Goal: Task Accomplishment & Management: Complete application form

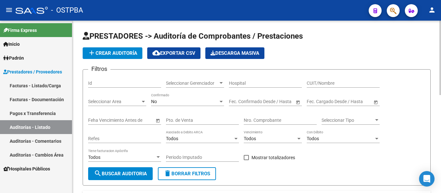
click at [198, 77] on div "Seleccionar Gerenciador Seleccionar Gerenciador" at bounding box center [195, 81] width 58 height 13
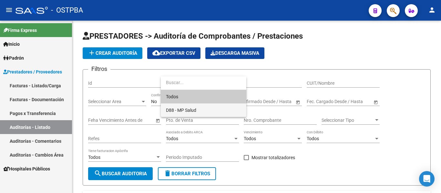
click at [186, 108] on span "D88 - MP Salud" at bounding box center [181, 110] width 30 height 5
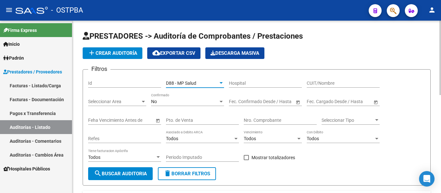
click at [182, 105] on div "No Confirmado" at bounding box center [187, 99] width 73 height 13
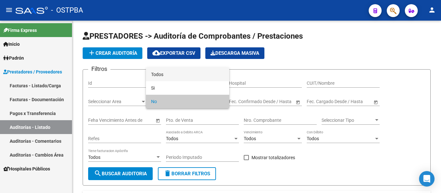
click at [161, 76] on span "Todos" at bounding box center [187, 75] width 73 height 14
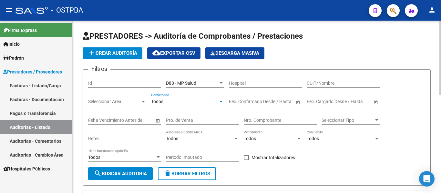
click at [257, 121] on input "Nro. Comprobante" at bounding box center [279, 120] width 73 height 5
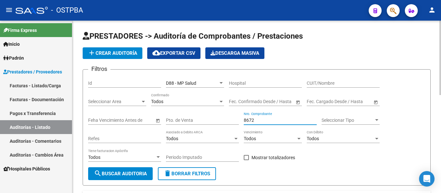
type input "86724"
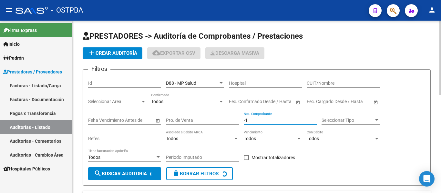
type input "-2"
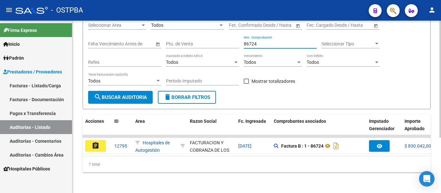
scroll to position [82, 0]
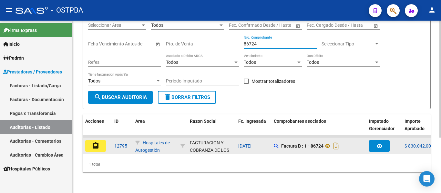
type input "86724"
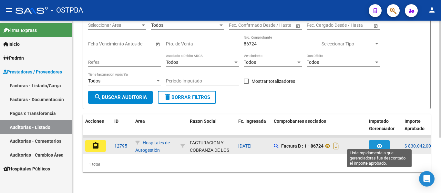
click at [380, 144] on icon "button" at bounding box center [378, 146] width 5 height 5
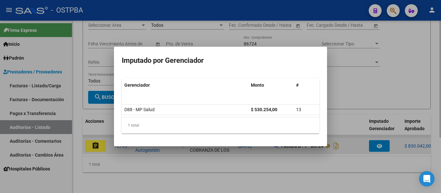
click at [379, 140] on div at bounding box center [220, 96] width 441 height 193
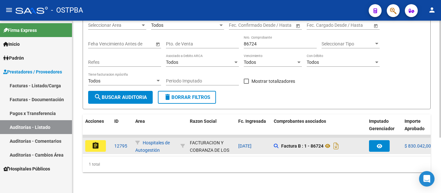
click at [99, 140] on button "assignment" at bounding box center [95, 146] width 21 height 12
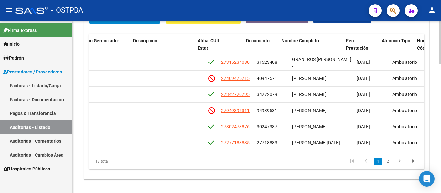
scroll to position [0, 315]
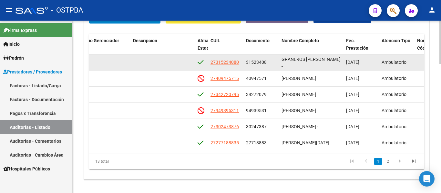
drag, startPoint x: 244, startPoint y: 61, endPoint x: 273, endPoint y: 59, distance: 28.1
click at [273, 59] on datatable-body-cell "31523408" at bounding box center [260, 63] width 35 height 16
copy span "31523408"
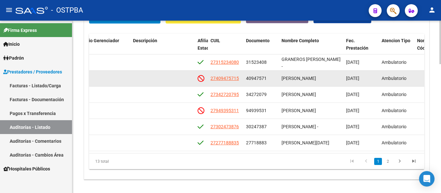
drag, startPoint x: 245, startPoint y: 80, endPoint x: 270, endPoint y: 79, distance: 24.9
click at [270, 79] on datatable-body-cell "40947571" at bounding box center [260, 79] width 35 height 16
copy span "40947571"
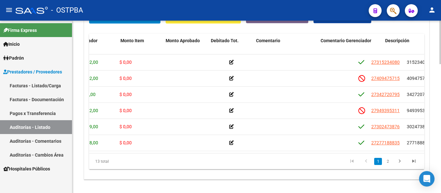
scroll to position [0, 0]
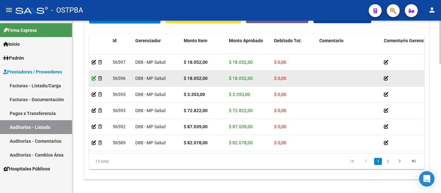
click at [94, 76] on icon at bounding box center [94, 78] width 5 height 5
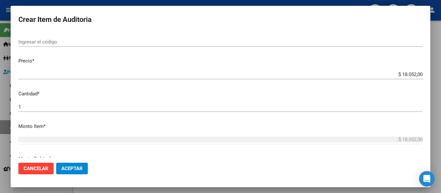
scroll to position [193, 0]
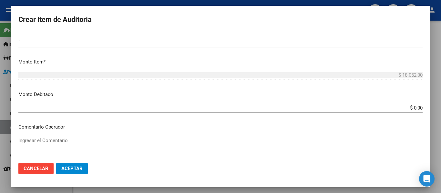
click at [411, 108] on input "$ 0,00" at bounding box center [220, 108] width 404 height 6
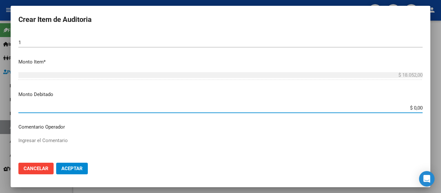
click at [411, 108] on input "$ 0,00" at bounding box center [220, 108] width 404 height 6
type input "$ 18.052,00"
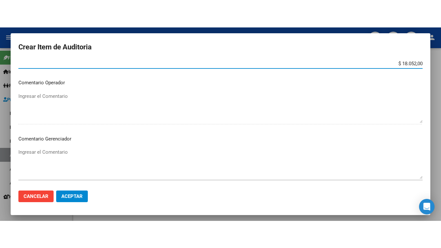
scroll to position [290, 0]
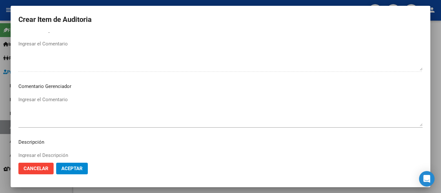
click at [59, 97] on textarea "Ingresar el Comentario" at bounding box center [220, 111] width 404 height 30
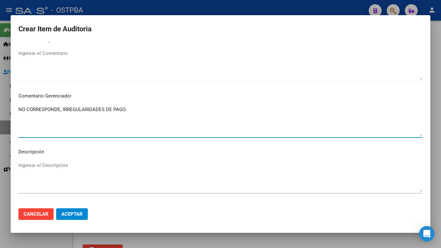
type textarea "NO CORRESPONDE, IRREGULARIDADES DE PAGO."
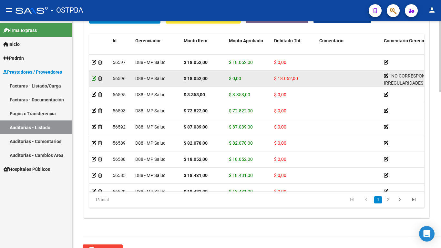
click at [95, 77] on icon at bounding box center [94, 78] width 5 height 5
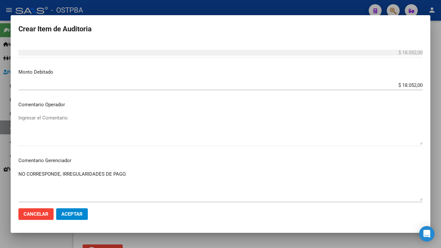
scroll to position [258, 0]
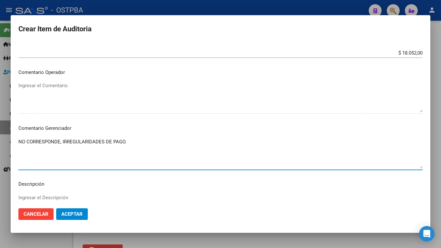
click at [128, 145] on textarea "NO CORRESPONDE, IRREGULARIDADES DE PAGO." at bounding box center [220, 153] width 404 height 30
type textarea "NO CORRESPONDE, IRREGULARIDADES DE PAGO. MES 08/2025 INCOMPLETO."
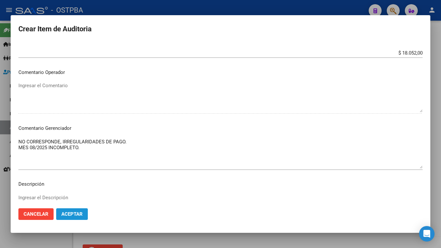
click at [77, 193] on span "Aceptar" at bounding box center [71, 214] width 21 height 6
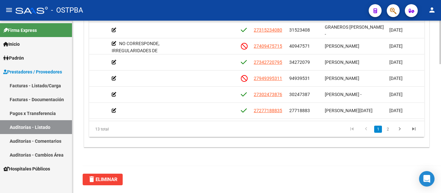
scroll to position [0, 288]
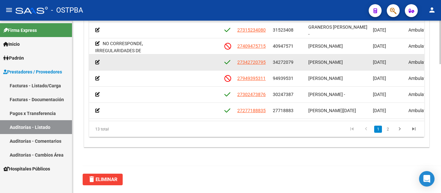
drag, startPoint x: 273, startPoint y: 63, endPoint x: 298, endPoint y: 65, distance: 25.0
click at [298, 65] on div "34272079" at bounding box center [288, 62] width 30 height 7
copy span "34272079"
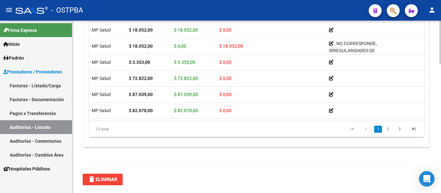
scroll to position [0, 0]
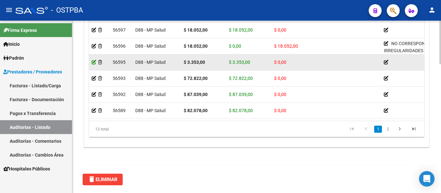
click at [92, 64] on icon at bounding box center [94, 62] width 5 height 5
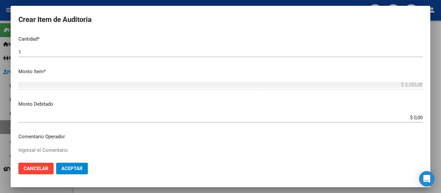
scroll to position [193, 0]
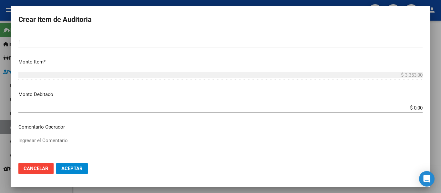
click at [408, 111] on div "$ 0,00 Ingresar el monto" at bounding box center [220, 108] width 404 height 10
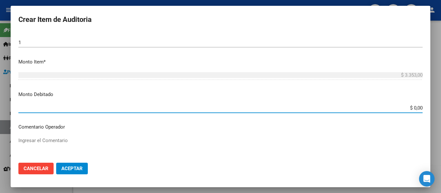
click at [408, 111] on div "$ 0,00 Ingresar el monto" at bounding box center [220, 108] width 404 height 10
click at [407, 108] on input "$ 0,00" at bounding box center [220, 108] width 404 height 6
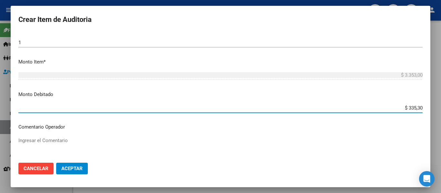
type input "$ 3.353,00"
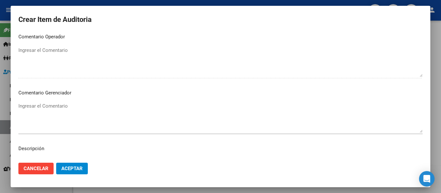
scroll to position [290, 0]
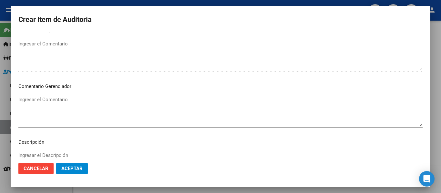
click at [47, 94] on mat-dialog-content "34272079 Nro Documento 27342720795 CUIL Afiliado Activo [PERSON_NAME] Nombre Co…" at bounding box center [220, 94] width 419 height 125
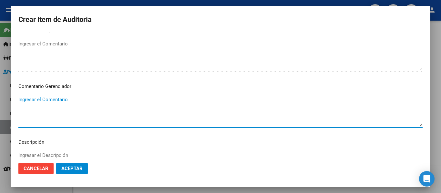
click at [49, 97] on textarea "Ingresar el Comentario" at bounding box center [220, 111] width 404 height 30
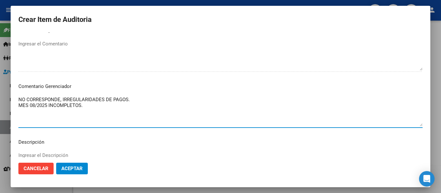
type textarea "NO CORRESPONDE, IRREGULARIDADES DE PAGOS. MES 08/2025 INCOMPLETOS."
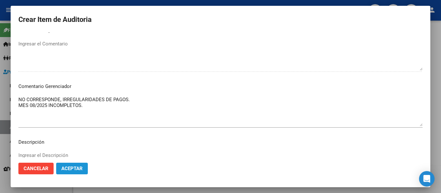
click at [75, 171] on span "Aceptar" at bounding box center [71, 169] width 21 height 6
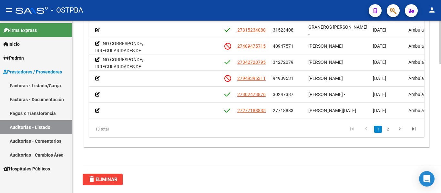
scroll to position [0, 290]
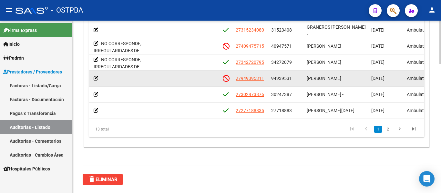
drag, startPoint x: 270, startPoint y: 79, endPoint x: 296, endPoint y: 81, distance: 25.6
click at [296, 81] on datatable-body-cell "94939531" at bounding box center [285, 79] width 35 height 16
copy span "94939531"
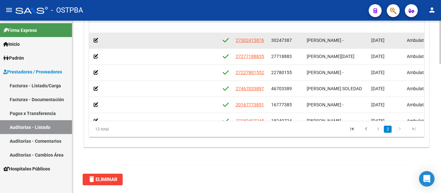
scroll to position [64, 290]
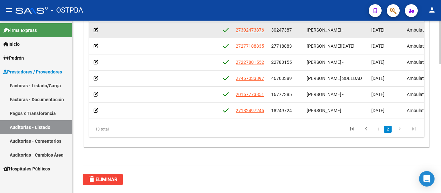
drag, startPoint x: 271, startPoint y: 29, endPoint x: 299, endPoint y: 32, distance: 28.5
click at [299, 32] on div "30247387" at bounding box center [286, 29] width 30 height 7
copy span "30247387"
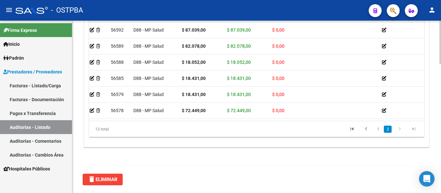
scroll to position [64, 0]
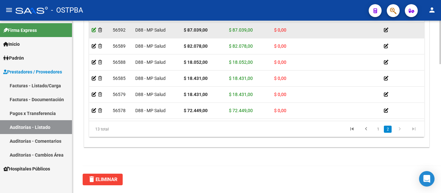
click at [93, 31] on icon at bounding box center [94, 30] width 5 height 5
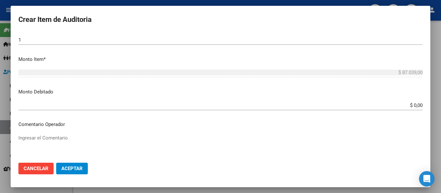
scroll to position [193, 0]
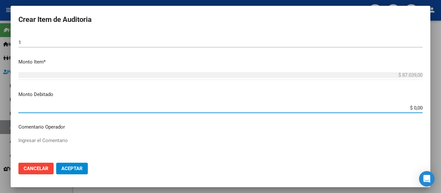
click at [403, 106] on input "$ 0,00" at bounding box center [220, 108] width 404 height 6
type input "$ 87.039,00"
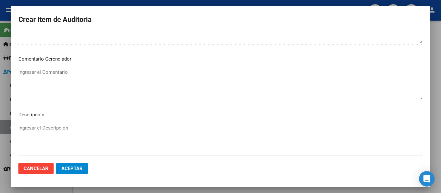
scroll to position [259, 0]
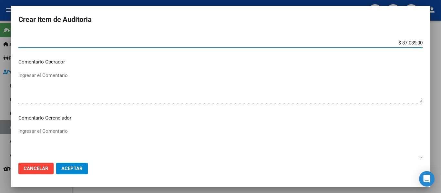
click at [49, 132] on textarea "Ingresar el Comentario" at bounding box center [220, 143] width 404 height 30
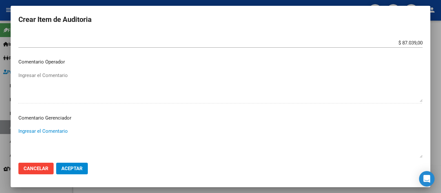
click at [49, 132] on textarea "Ingresar el Comentario" at bounding box center [220, 143] width 404 height 30
type textarea "NO CORRESPONDE, IRREGULARIDADES DE PAGO, MES 08/2025 INCOMPLETO."
click at [79, 171] on span "Aceptar" at bounding box center [71, 169] width 21 height 6
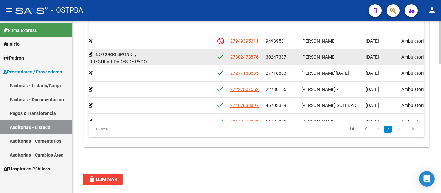
scroll to position [64, 295]
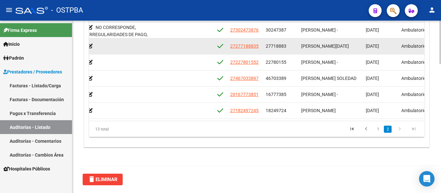
drag, startPoint x: 263, startPoint y: 46, endPoint x: 288, endPoint y: 44, distance: 24.6
click at [288, 44] on datatable-body-cell "27718883" at bounding box center [280, 46] width 35 height 16
copy span "27718883"
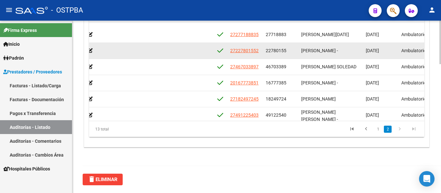
scroll to position [86, 295]
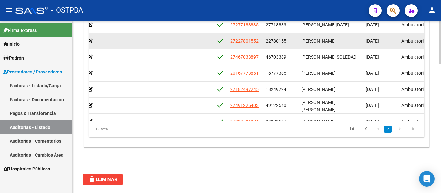
drag, startPoint x: 265, startPoint y: 41, endPoint x: 289, endPoint y: 41, distance: 23.2
click at [289, 41] on datatable-body-cell "22780155" at bounding box center [280, 41] width 35 height 16
copy span "22780155"
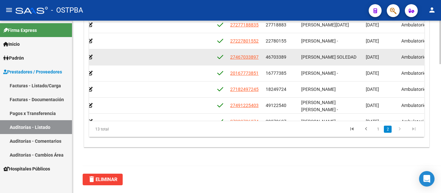
drag, startPoint x: 263, startPoint y: 58, endPoint x: 289, endPoint y: 56, distance: 25.9
click at [289, 56] on datatable-body-cell "46703389" at bounding box center [280, 57] width 35 height 16
copy span "46703389"
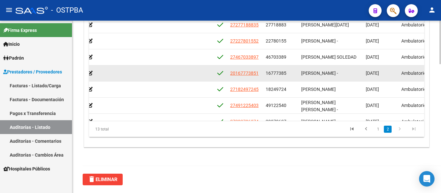
drag, startPoint x: 266, startPoint y: 75, endPoint x: 290, endPoint y: 74, distance: 24.3
click at [290, 74] on div "16777385" at bounding box center [280, 73] width 30 height 7
copy span "16777385"
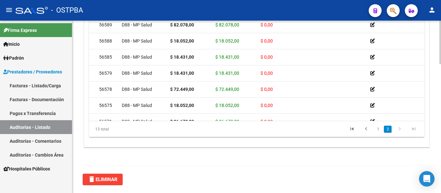
scroll to position [86, 0]
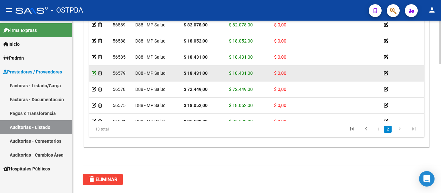
click at [93, 72] on icon at bounding box center [94, 73] width 5 height 5
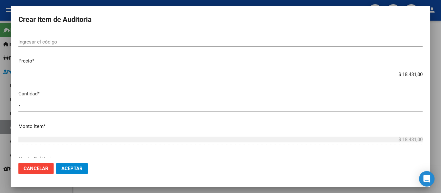
scroll to position [226, 0]
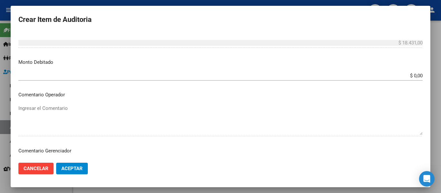
click at [412, 77] on input "$ 0,00" at bounding box center [220, 76] width 404 height 6
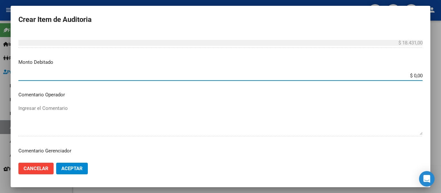
click at [412, 77] on input "$ 0,00" at bounding box center [220, 76] width 404 height 6
type input "$ 18.431,00"
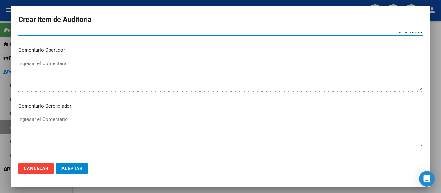
scroll to position [290, 0]
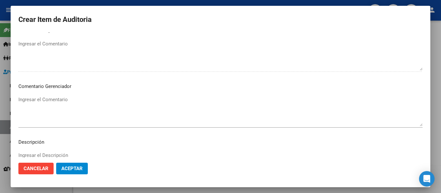
click at [67, 97] on textarea "Ingresar el Comentario" at bounding box center [220, 111] width 404 height 30
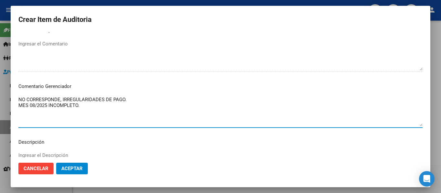
type textarea "NO CORRESPONDE, IRREGULARIDADES DE PAGO. MES 08/2025 INCOMPLETO."
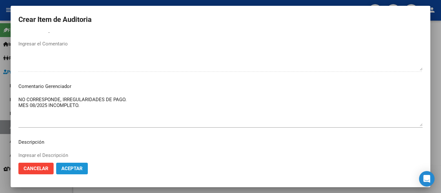
click at [77, 173] on button "Aceptar" at bounding box center [72, 169] width 32 height 12
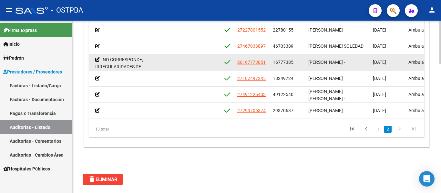
scroll to position [118, 288]
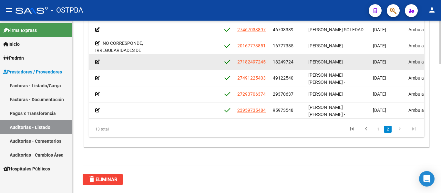
drag, startPoint x: 277, startPoint y: 56, endPoint x: 300, endPoint y: 61, distance: 23.5
click at [300, 61] on datatable-body-cell "18249724" at bounding box center [287, 62] width 35 height 16
copy span "18249724"
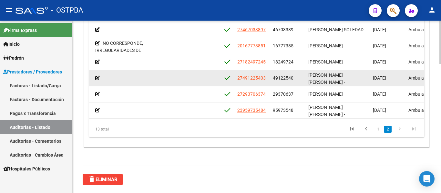
click at [282, 70] on datatable-body-cell "49122540" at bounding box center [287, 78] width 35 height 16
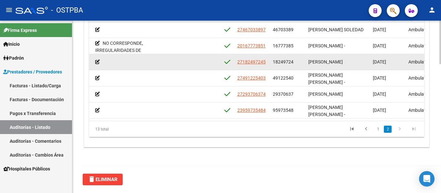
drag, startPoint x: 273, startPoint y: 58, endPoint x: 299, endPoint y: 59, distance: 25.9
click at [299, 59] on div "18249724" at bounding box center [288, 61] width 30 height 7
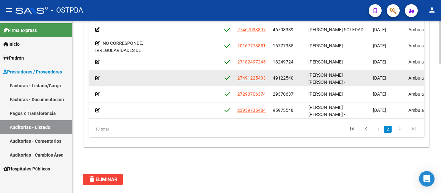
drag, startPoint x: 272, startPoint y: 74, endPoint x: 301, endPoint y: 73, distance: 29.7
click at [301, 73] on datatable-body-cell "49122540" at bounding box center [287, 78] width 35 height 16
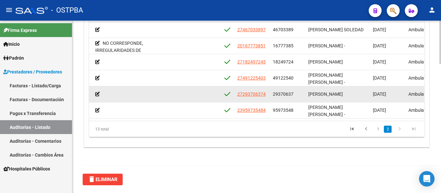
drag, startPoint x: 270, startPoint y: 88, endPoint x: 293, endPoint y: 89, distance: 23.6
click at [293, 89] on datatable-body-cell "29370637" at bounding box center [287, 94] width 35 height 16
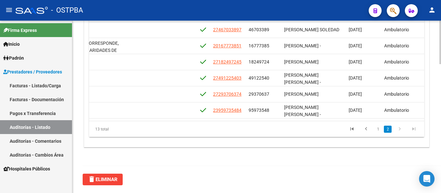
scroll to position [118, 313]
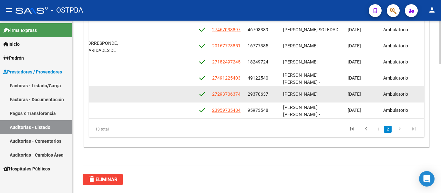
click at [248, 93] on div "29370637" at bounding box center [262, 94] width 30 height 7
click at [244, 88] on datatable-body-cell "27293706374" at bounding box center [226, 94] width 35 height 16
drag, startPoint x: 244, startPoint y: 88, endPoint x: 264, endPoint y: 91, distance: 20.2
click at [264, 91] on div "56571 D88 - MP Salud $ 36.670,00 $ 36.670,00 $ 0,00 27293706374 29370637 [PERSO…" at bounding box center [222, 94] width 892 height 16
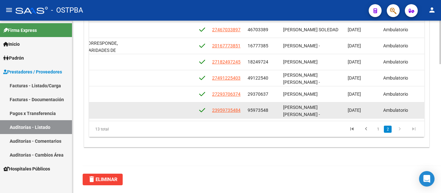
drag, startPoint x: 247, startPoint y: 105, endPoint x: 271, endPoint y: 104, distance: 23.6
click at [271, 104] on datatable-body-cell "95973548" at bounding box center [262, 111] width 35 height 16
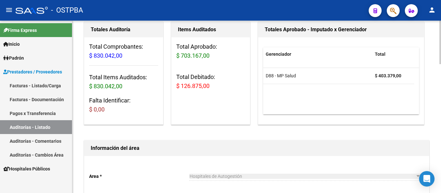
scroll to position [0, 0]
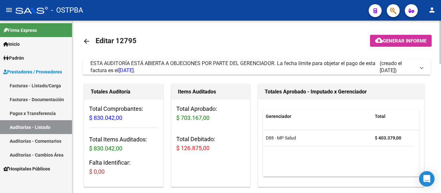
click at [88, 41] on mat-icon "arrow_back" at bounding box center [87, 41] width 8 height 8
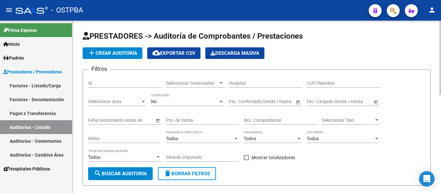
click at [202, 85] on span "Seleccionar Gerenciador" at bounding box center [192, 83] width 52 height 5
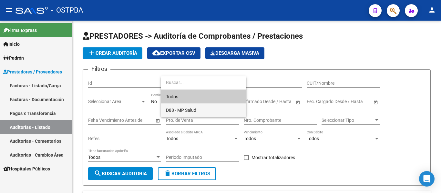
click at [185, 109] on span "D88 - MP Salud" at bounding box center [181, 110] width 30 height 5
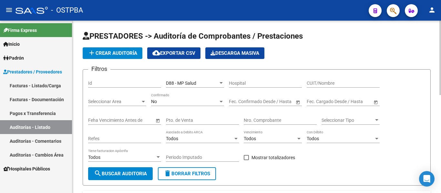
click at [177, 105] on div "No Confirmado" at bounding box center [187, 99] width 73 height 13
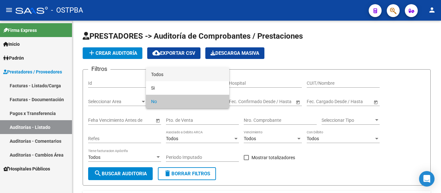
click at [162, 76] on span "Todos" at bounding box center [187, 75] width 73 height 14
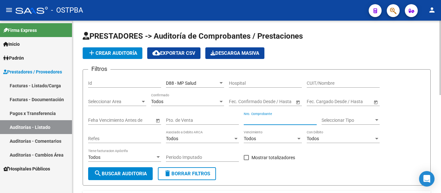
click at [258, 118] on input "Nro. Comprobante" at bounding box center [279, 120] width 73 height 5
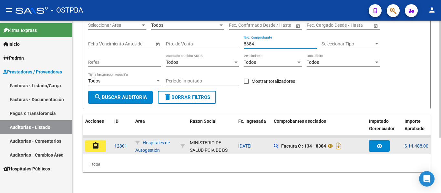
type input "8384"
click at [100, 145] on button "assignment" at bounding box center [95, 146] width 21 height 12
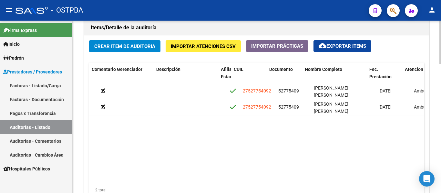
scroll to position [0, 297]
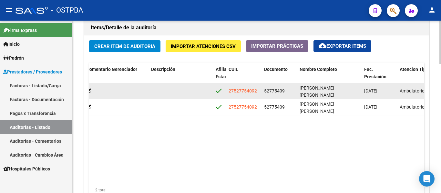
drag, startPoint x: 262, startPoint y: 94, endPoint x: 293, endPoint y: 96, distance: 30.7
click at [293, 96] on datatable-body-cell "52775409" at bounding box center [278, 91] width 35 height 16
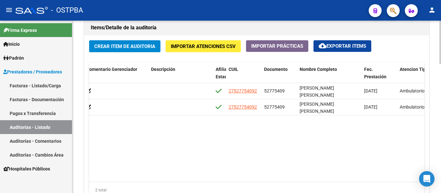
click at [265, 135] on datatable-body "56601 D88 - MP Salud $ 7.244,00 $ 7.244,00 $ 0,00 27527754092 52775409 [PERSON_…" at bounding box center [256, 132] width 335 height 98
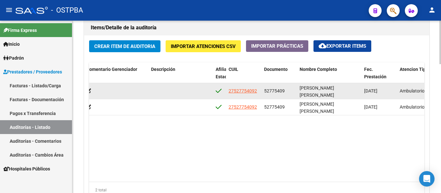
drag, startPoint x: 263, startPoint y: 90, endPoint x: 289, endPoint y: 91, distance: 26.1
click at [289, 91] on datatable-body-cell "52775409" at bounding box center [278, 91] width 35 height 16
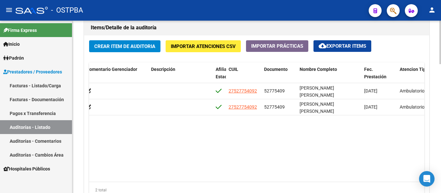
click at [272, 142] on datatable-body "56601 D88 - MP Salud $ 7.244,00 $ 7.244,00 $ 0,00 27527754092 52775409 [PERSON_…" at bounding box center [256, 132] width 335 height 98
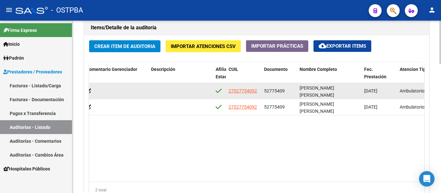
drag, startPoint x: 263, startPoint y: 91, endPoint x: 293, endPoint y: 89, distance: 30.4
click at [293, 89] on datatable-body-cell "52775409" at bounding box center [278, 91] width 35 height 16
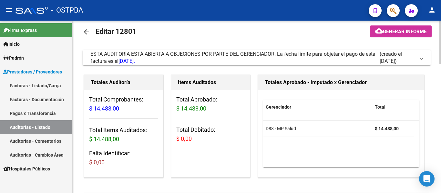
scroll to position [0, 0]
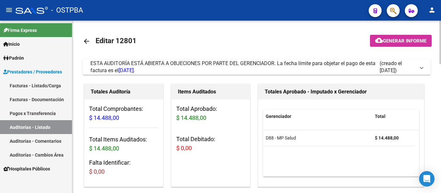
click at [90, 41] on mat-icon "arrow_back" at bounding box center [87, 41] width 8 height 8
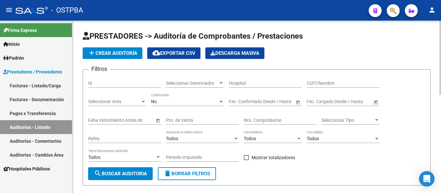
click at [189, 83] on span "Seleccionar Gerenciador" at bounding box center [192, 83] width 52 height 5
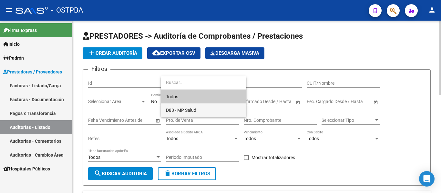
drag, startPoint x: 183, startPoint y: 107, endPoint x: 176, endPoint y: 102, distance: 8.3
click at [182, 107] on span "D88 - MP Salud" at bounding box center [203, 111] width 75 height 14
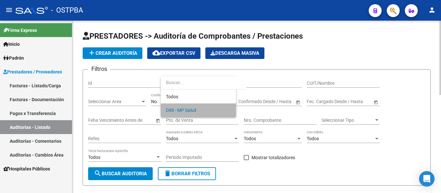
click at [174, 99] on div "No" at bounding box center [184, 101] width 67 height 5
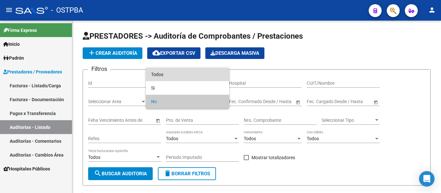
click at [170, 76] on span "Todos" at bounding box center [187, 75] width 73 height 14
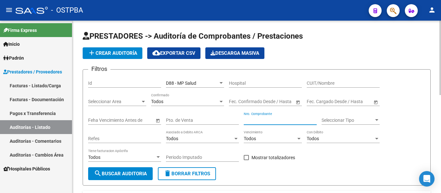
click at [259, 118] on input "Nro. Comprobante" at bounding box center [279, 120] width 73 height 5
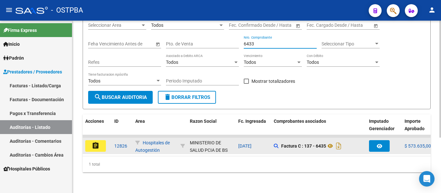
type input "6433"
click at [95, 142] on mat-icon "assignment" at bounding box center [96, 146] width 8 height 8
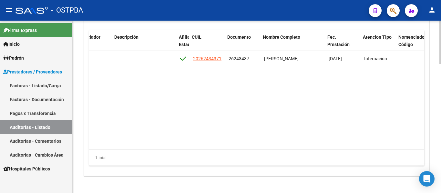
scroll to position [0, 334]
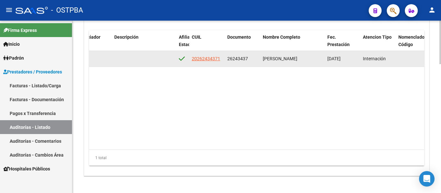
drag, startPoint x: 226, startPoint y: 58, endPoint x: 251, endPoint y: 61, distance: 24.6
click at [251, 61] on datatable-body-cell "26243437" at bounding box center [241, 59] width 35 height 16
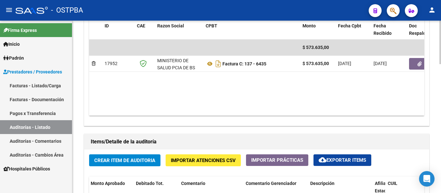
scroll to position [258, 0]
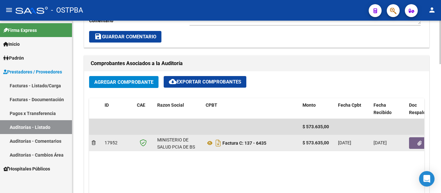
click at [417, 142] on icon "button" at bounding box center [419, 143] width 4 height 5
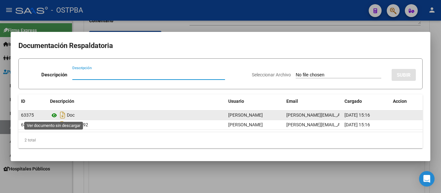
click at [55, 116] on icon at bounding box center [54, 116] width 8 height 8
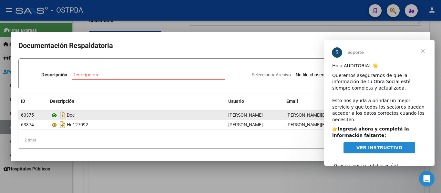
scroll to position [0, 0]
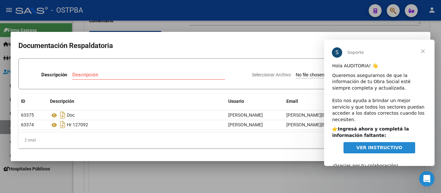
click at [291, 25] on div at bounding box center [220, 96] width 441 height 193
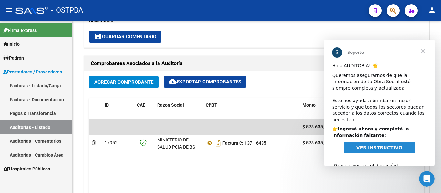
click at [426, 50] on span "Cerrar" at bounding box center [422, 51] width 23 height 23
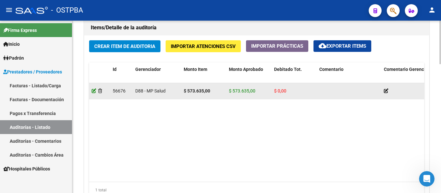
click at [95, 90] on icon at bounding box center [94, 91] width 5 height 5
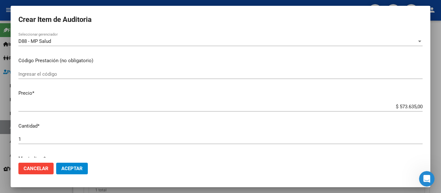
scroll to position [161, 0]
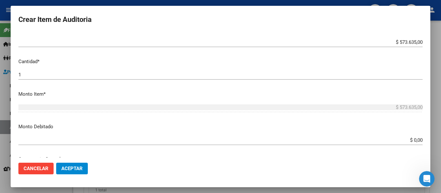
click at [409, 141] on input "$ 0,00" at bounding box center [220, 140] width 404 height 6
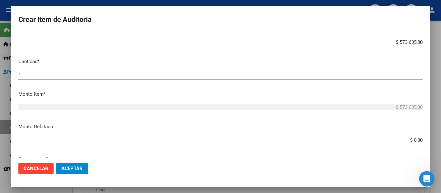
click at [408, 141] on input "$ 0,00" at bounding box center [220, 140] width 404 height 6
type input "$ 573.635,00"
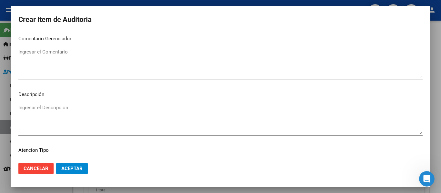
scroll to position [322, 0]
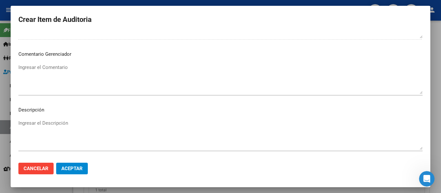
click at [50, 70] on textarea "Ingresar el Comentario" at bounding box center [220, 79] width 404 height 30
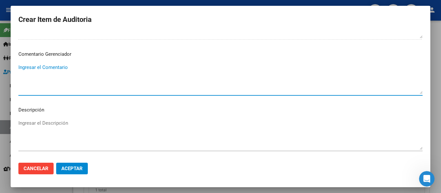
click at [51, 70] on textarea "Ingresar el Comentario" at bounding box center [220, 79] width 404 height 30
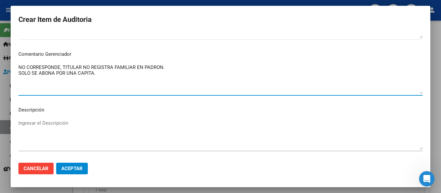
type textarea "NO CORRESPONDE, TITULAR NO REGISTRA FAMILIAR EN PADRON. SOLO SE ABONA POR UNA C…"
click at [61, 169] on button "Aceptar" at bounding box center [72, 169] width 32 height 12
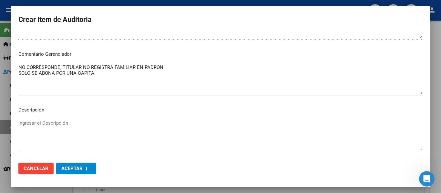
scroll to position [0, 0]
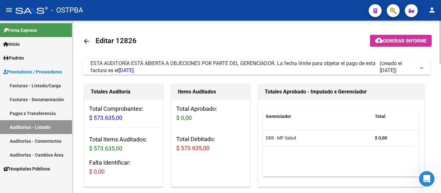
click at [83, 45] on mat-icon "arrow_back" at bounding box center [87, 41] width 8 height 8
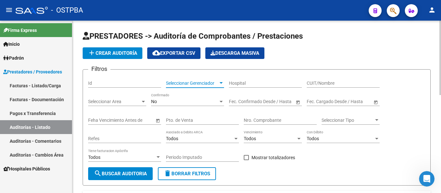
click at [213, 84] on span "Seleccionar Gerenciador" at bounding box center [192, 83] width 52 height 5
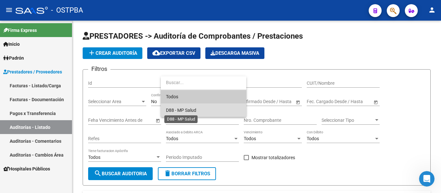
click at [184, 111] on span "D88 - MP Salud" at bounding box center [181, 110] width 30 height 5
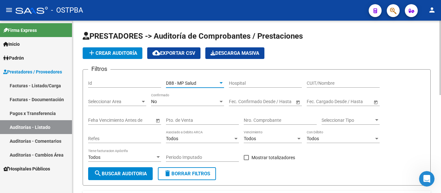
click at [178, 101] on div "No" at bounding box center [184, 101] width 67 height 5
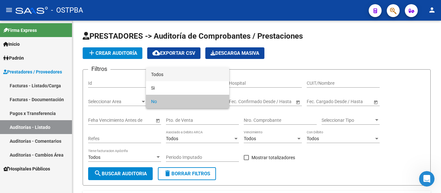
click at [164, 69] on span "Todos" at bounding box center [187, 75] width 73 height 14
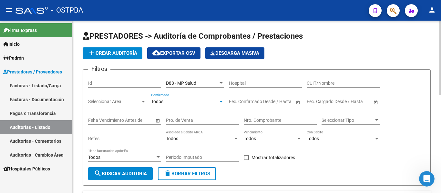
click at [253, 117] on div "Nro. Comprobante" at bounding box center [279, 118] width 73 height 13
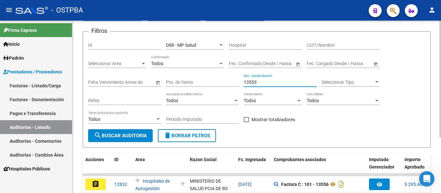
scroll to position [82, 0]
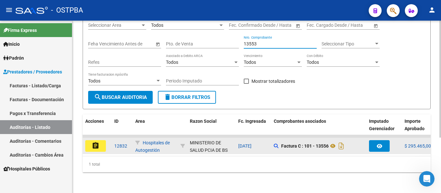
type input "13553"
click at [94, 143] on mat-icon "assignment" at bounding box center [96, 146] width 8 height 8
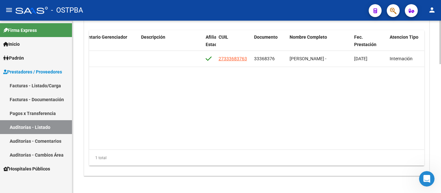
scroll to position [0, 309]
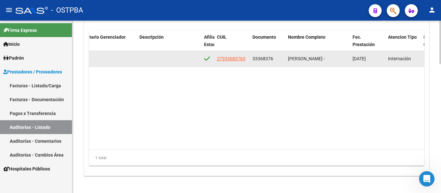
drag, startPoint x: 253, startPoint y: 58, endPoint x: 279, endPoint y: 59, distance: 25.5
click at [279, 59] on div "33368376" at bounding box center [267, 58] width 30 height 7
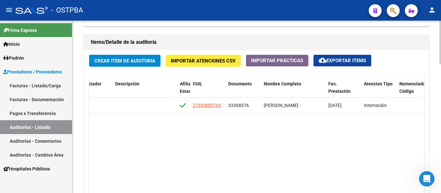
scroll to position [355, 0]
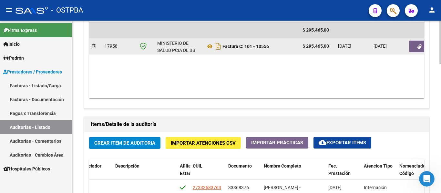
click at [418, 51] on button "button" at bounding box center [419, 47] width 21 height 12
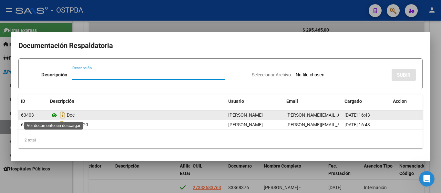
click at [55, 115] on icon at bounding box center [54, 116] width 8 height 8
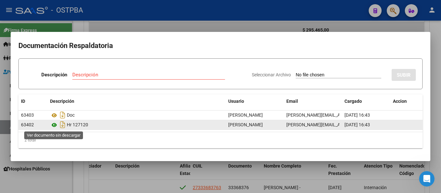
click at [55, 124] on icon at bounding box center [54, 125] width 8 height 8
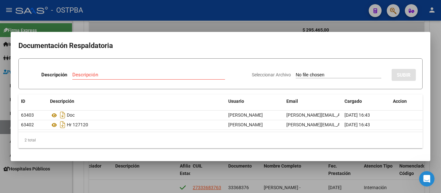
click at [162, 24] on div at bounding box center [220, 96] width 441 height 193
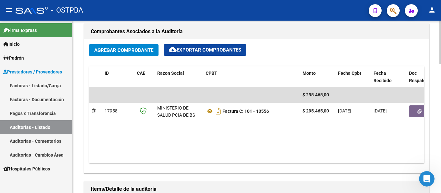
scroll to position [290, 0]
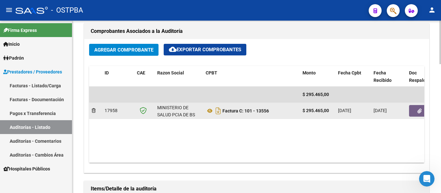
click at [418, 113] on icon "button" at bounding box center [419, 111] width 4 height 5
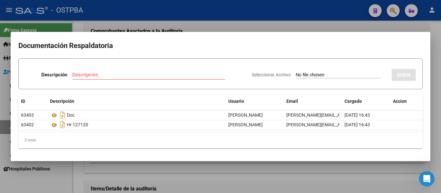
click at [275, 22] on div at bounding box center [220, 96] width 441 height 193
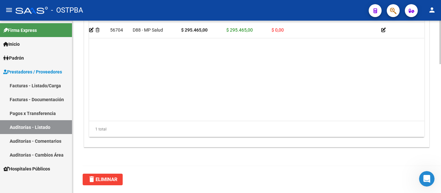
scroll to position [0, 0]
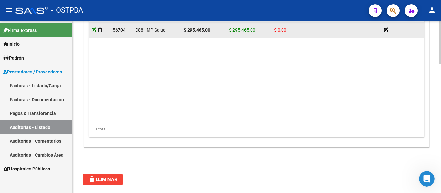
click at [93, 30] on icon at bounding box center [94, 30] width 5 height 5
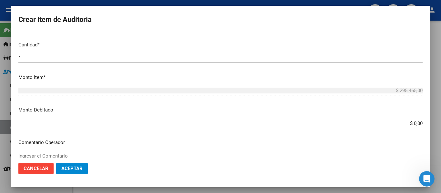
scroll to position [193, 0]
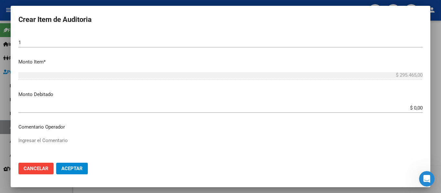
click at [413, 108] on input "$ 0,00" at bounding box center [220, 108] width 404 height 6
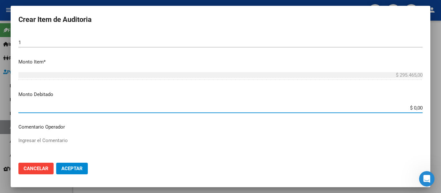
click at [413, 108] on input "$ 0,00" at bounding box center [220, 108] width 404 height 6
type input "$ 295.465,00"
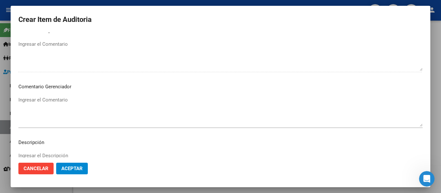
scroll to position [290, 0]
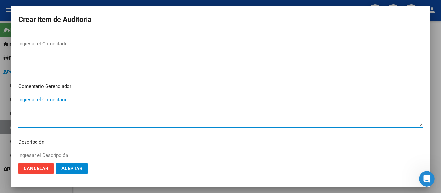
click at [63, 97] on textarea "Ingresar el Comentario" at bounding box center [220, 111] width 404 height 30
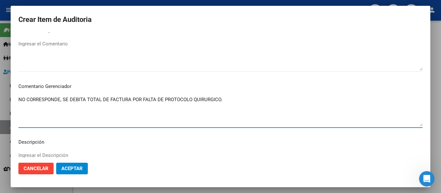
type textarea "NO CORRESPONDE, SE DEBITA TOTAL DE FACTURA POR FALTA DE PROTOCOLO QUIRURGICO."
click at [77, 167] on span "Aceptar" at bounding box center [71, 169] width 21 height 6
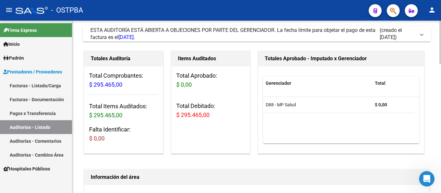
scroll to position [0, 0]
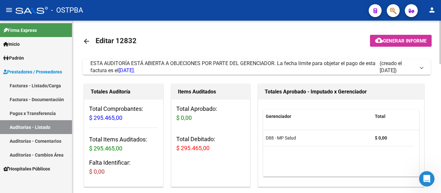
click at [87, 42] on mat-icon "arrow_back" at bounding box center [87, 41] width 8 height 8
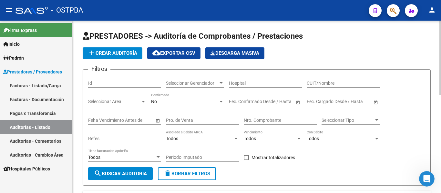
click at [196, 77] on div "Seleccionar Gerenciador Seleccionar Gerenciador" at bounding box center [195, 81] width 58 height 13
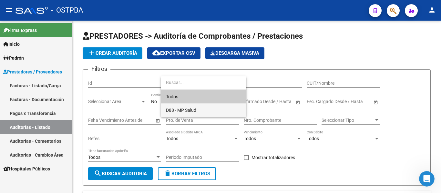
click at [174, 109] on span "D88 - MP Salud" at bounding box center [181, 110] width 30 height 5
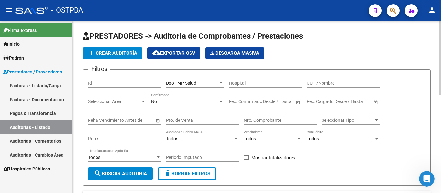
click at [168, 106] on div "No Confirmado" at bounding box center [187, 99] width 73 height 13
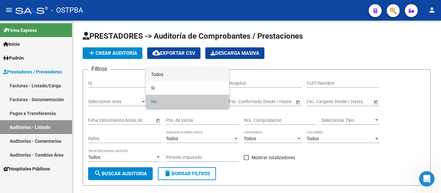
click at [167, 76] on span "Todos" at bounding box center [187, 75] width 73 height 14
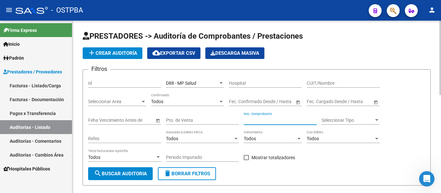
click at [253, 119] on input "Nro. Comprobante" at bounding box center [279, 120] width 73 height 5
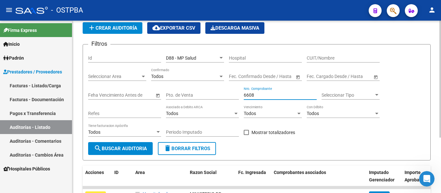
scroll to position [64, 0]
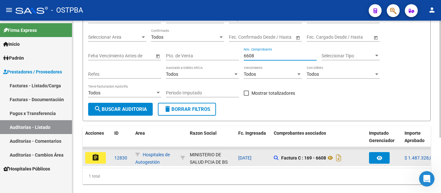
type input "6608"
click at [103, 160] on button "assignment" at bounding box center [95, 158] width 21 height 12
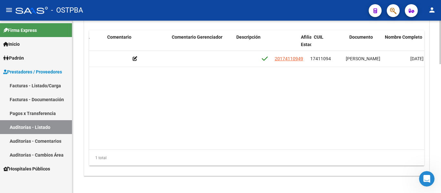
scroll to position [0, 298]
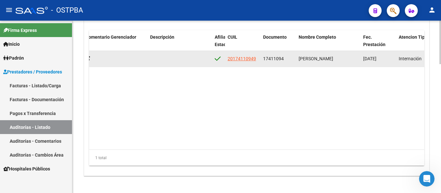
drag, startPoint x: 262, startPoint y: 59, endPoint x: 286, endPoint y: 63, distance: 24.5
click at [286, 63] on datatable-body-cell "17411094" at bounding box center [277, 59] width 35 height 16
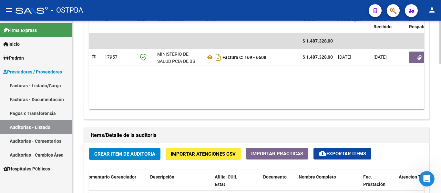
scroll to position [355, 0]
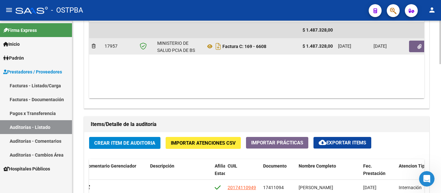
click at [419, 44] on span "button" at bounding box center [419, 47] width 4 height 6
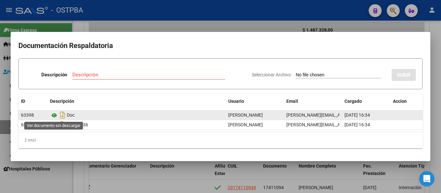
click at [57, 116] on icon at bounding box center [54, 116] width 8 height 8
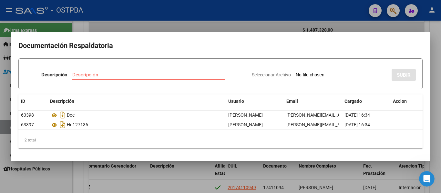
click at [162, 7] on div at bounding box center [220, 96] width 441 height 193
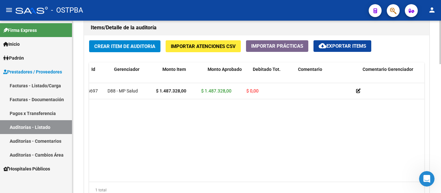
scroll to position [0, 0]
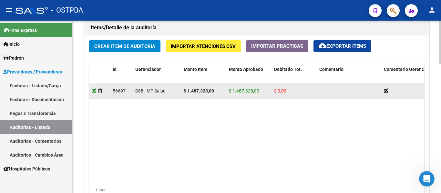
click at [93, 90] on icon at bounding box center [94, 91] width 5 height 5
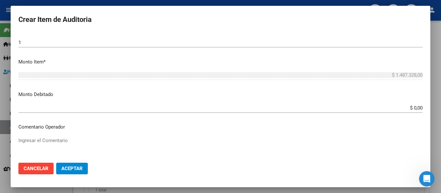
scroll to position [226, 0]
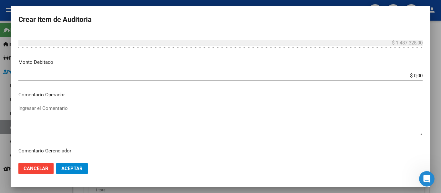
click at [404, 76] on input "$ 0,00" at bounding box center [220, 76] width 404 height 6
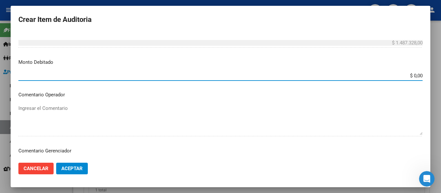
click at [404, 76] on input "$ 0,00" at bounding box center [220, 76] width 404 height 6
type input "$ 1.487.328,00"
click at [344, 93] on p "Comentario Operador" at bounding box center [220, 94] width 404 height 7
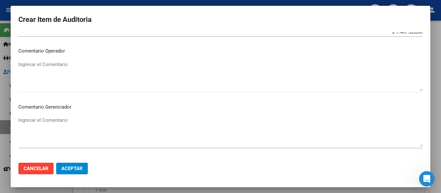
scroll to position [290, 0]
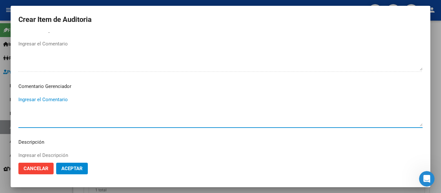
click at [47, 104] on textarea "Ingresar el Comentario" at bounding box center [220, 111] width 404 height 30
type textarea "NO CORRESPONDE, IRREGULARIDADES DE PAGOS. MES 08/2025 INCOMPLETO."
click at [82, 171] on span "Aceptar" at bounding box center [71, 169] width 21 height 6
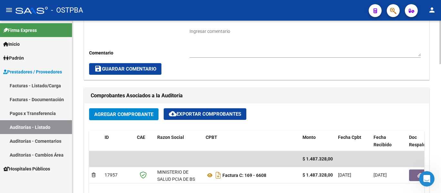
scroll to position [0, 0]
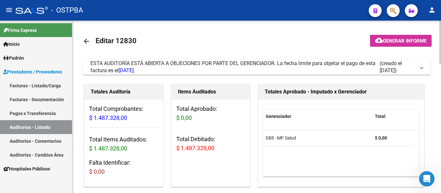
click at [91, 41] on link "arrow_back" at bounding box center [89, 41] width 13 height 15
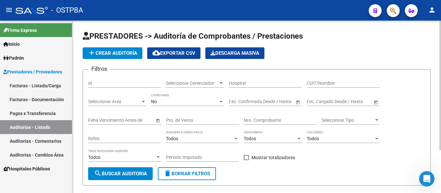
click at [210, 88] on div "Seleccionar Gerenciador Seleccionar Gerenciador" at bounding box center [195, 84] width 58 height 18
click at [209, 84] on span "Seleccionar Gerenciador" at bounding box center [192, 83] width 52 height 5
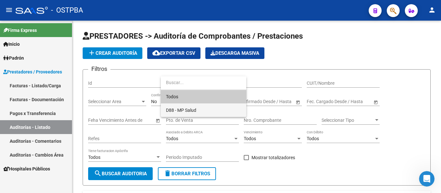
click at [196, 106] on span "D88 - MP Salud" at bounding box center [203, 111] width 75 height 14
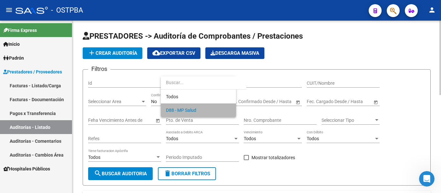
click at [191, 102] on div "No" at bounding box center [184, 101] width 67 height 5
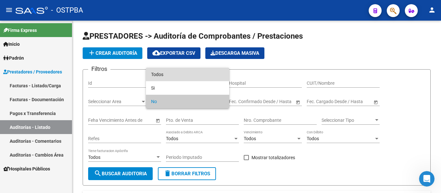
click at [181, 79] on span "Todos" at bounding box center [187, 75] width 73 height 14
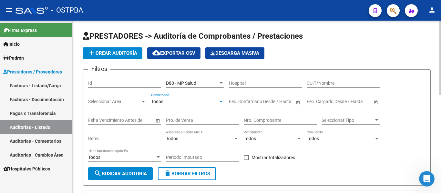
click at [252, 118] on input "Nro. Comprobante" at bounding box center [279, 120] width 73 height 5
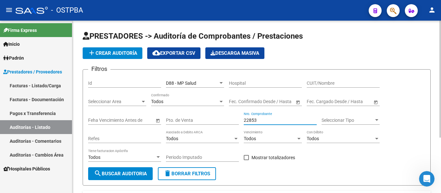
scroll to position [82, 0]
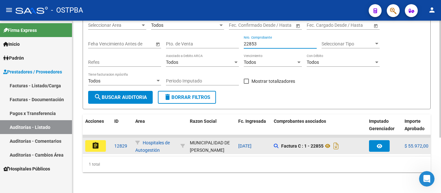
type input "22853"
click at [95, 142] on mat-icon "assignment" at bounding box center [96, 146] width 8 height 8
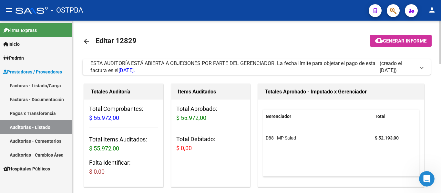
click at [88, 40] on mat-icon "arrow_back" at bounding box center [87, 41] width 8 height 8
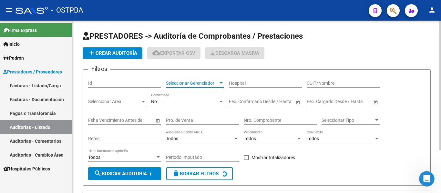
click at [209, 81] on span "Seleccionar Gerenciador" at bounding box center [192, 83] width 52 height 5
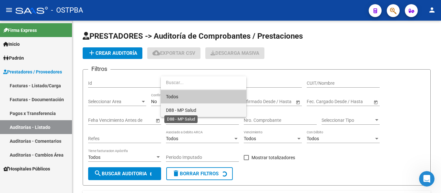
click at [187, 112] on span "D88 - MP Salud" at bounding box center [181, 110] width 30 height 5
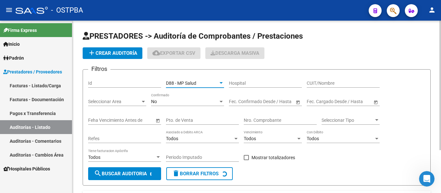
click at [182, 102] on div "No" at bounding box center [184, 101] width 67 height 5
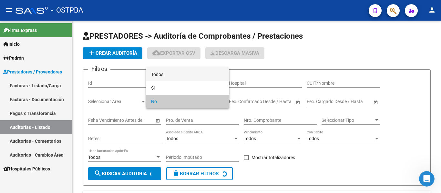
click at [168, 77] on span "Todos" at bounding box center [187, 75] width 73 height 14
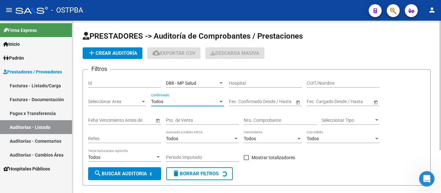
click at [249, 121] on input "Nro. Comprobante" at bounding box center [279, 120] width 73 height 5
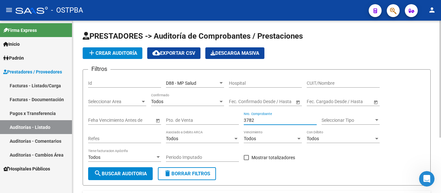
scroll to position [82, 0]
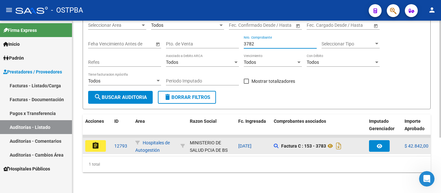
type input "3782"
click at [102, 142] on button "assignment" at bounding box center [95, 146] width 21 height 12
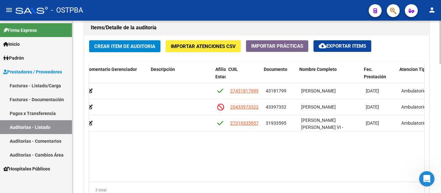
scroll to position [0, 297]
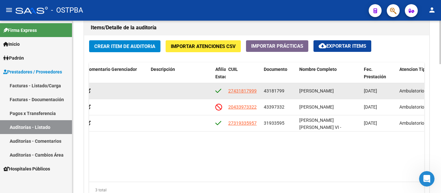
drag, startPoint x: 263, startPoint y: 92, endPoint x: 295, endPoint y: 98, distance: 32.8
click at [295, 98] on datatable-body-cell "43181799" at bounding box center [278, 91] width 35 height 16
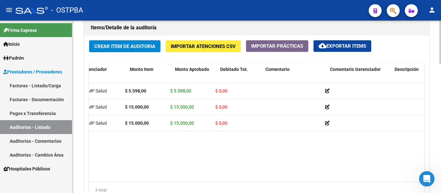
scroll to position [0, 0]
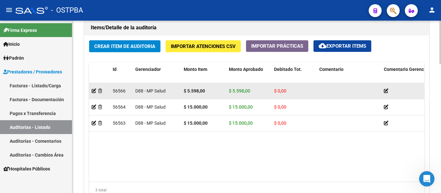
click at [94, 93] on app-auditoria-detalle at bounding box center [94, 90] width 5 height 5
click at [93, 90] on icon at bounding box center [94, 91] width 5 height 5
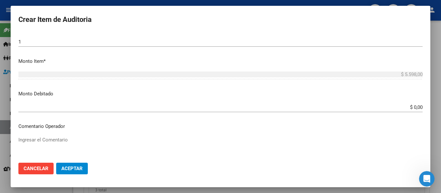
scroll to position [193, 0]
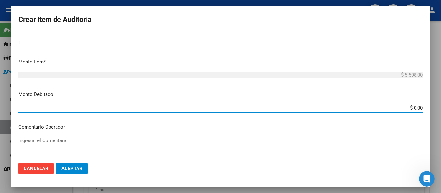
click at [413, 109] on input "$ 0,00" at bounding box center [220, 108] width 404 height 6
type input "$ 5.598,00"
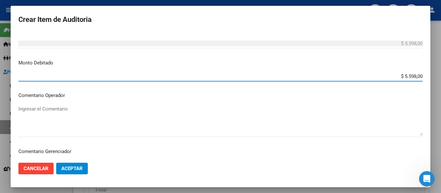
scroll to position [290, 0]
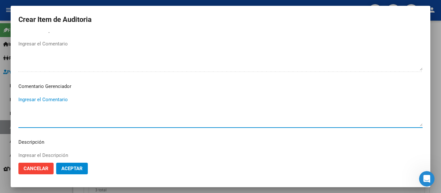
click at [40, 100] on textarea "Ingresar el Comentario" at bounding box center [220, 111] width 404 height 30
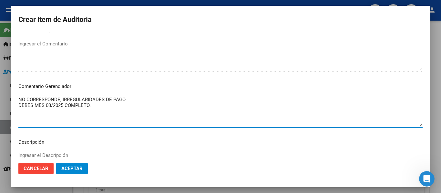
type textarea "NO CORRESPONDE, IRREGULARIDADES DE PAGO. DEBES MES 03/2025 COMPLETO."
click at [72, 168] on span "Aceptar" at bounding box center [71, 169] width 21 height 6
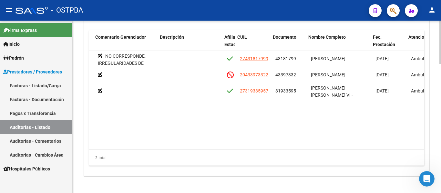
scroll to position [0, 288]
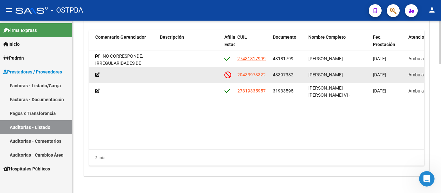
drag, startPoint x: 272, startPoint y: 74, endPoint x: 296, endPoint y: 74, distance: 24.5
click at [296, 74] on datatable-body-cell "43397332" at bounding box center [287, 75] width 35 height 16
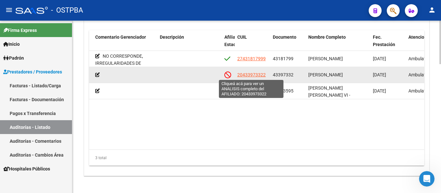
click at [254, 76] on span "20433973322" at bounding box center [251, 74] width 28 height 5
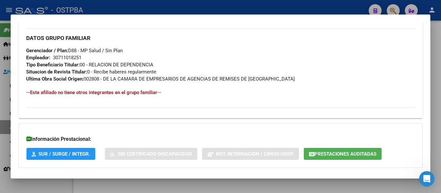
scroll to position [349, 0]
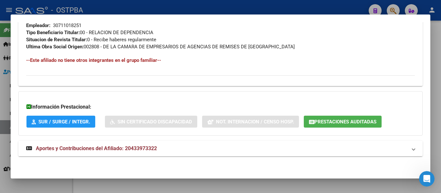
click at [102, 146] on span "Aportes y Contribuciones del Afiliado: 20433973322" at bounding box center [96, 148] width 121 height 6
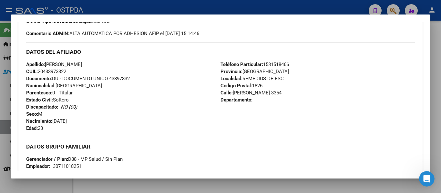
scroll to position [195, 0]
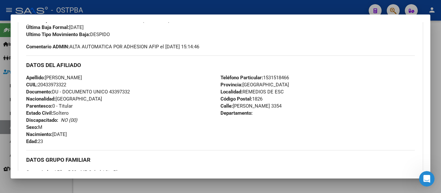
drag, startPoint x: 37, startPoint y: 84, endPoint x: 74, endPoint y: 86, distance: 37.1
click at [74, 86] on div "Apellido: [PERSON_NAME] CUIL: 20433973322 Documento: DU - DOCUMENTO UNICO 43397…" at bounding box center [123, 109] width 194 height 71
click at [194, 5] on div at bounding box center [220, 96] width 441 height 193
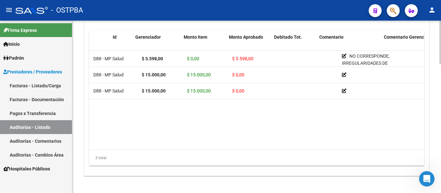
scroll to position [0, 0]
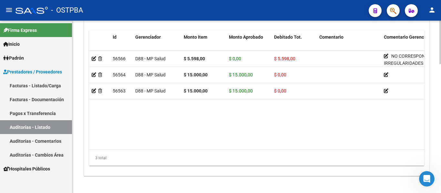
drag, startPoint x: 159, startPoint y: 144, endPoint x: 177, endPoint y: 148, distance: 19.2
click at [177, 148] on datatable-body "56566 D88 - MP Salud $ 5.598,00 $ 0,00 $ 5.598,00 NO CORRESPONDE, IRREGULARIDAD…" at bounding box center [256, 100] width 335 height 98
drag, startPoint x: 259, startPoint y: 155, endPoint x: 267, endPoint y: 160, distance: 9.2
click at [267, 160] on div "3 total" at bounding box center [256, 158] width 335 height 16
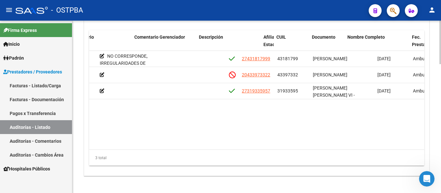
scroll to position [0, 285]
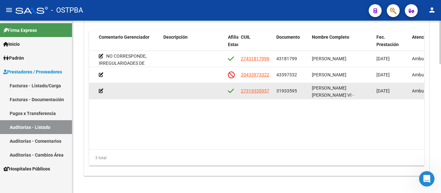
drag, startPoint x: 276, startPoint y: 91, endPoint x: 310, endPoint y: 93, distance: 34.0
click at [310, 93] on div "56563 D88 - MP Salud $ 15.000,00 $ 15.000,00 $ 0,00 27319335957 31933595 [PERSO…" at bounding box center [250, 91] width 892 height 16
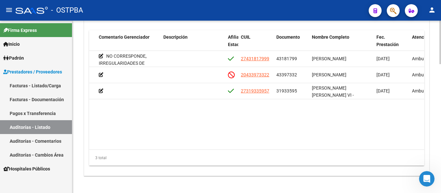
click at [287, 101] on datatable-body "56566 D88 - MP Salud $ 5.598,00 $ 0,00 $ 5.598,00 NO CORRESPONDE, IRREGULARIDAD…" at bounding box center [256, 100] width 335 height 98
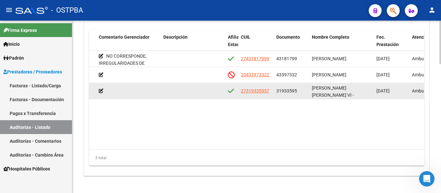
drag, startPoint x: 275, startPoint y: 90, endPoint x: 301, endPoint y: 91, distance: 25.2
click at [301, 91] on datatable-body-cell "31933595" at bounding box center [290, 91] width 35 height 16
